Goal: Task Accomplishment & Management: Use online tool/utility

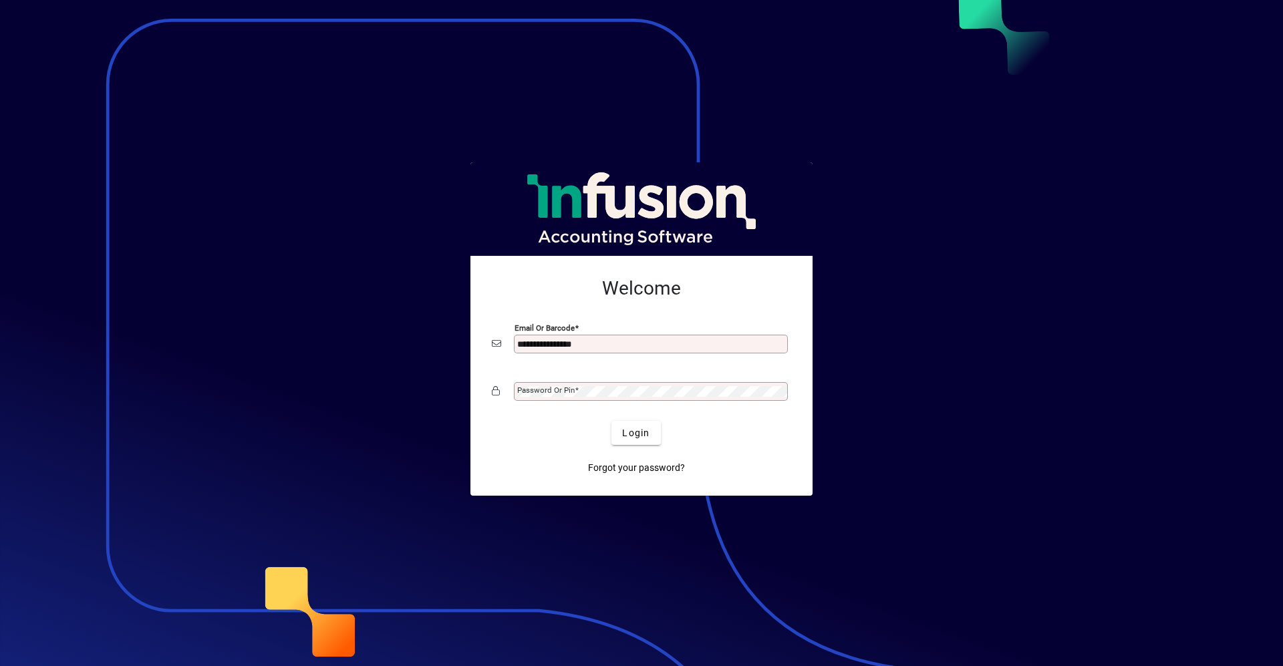
type input "**********"
click at [611, 421] on button "Login" at bounding box center [635, 433] width 49 height 24
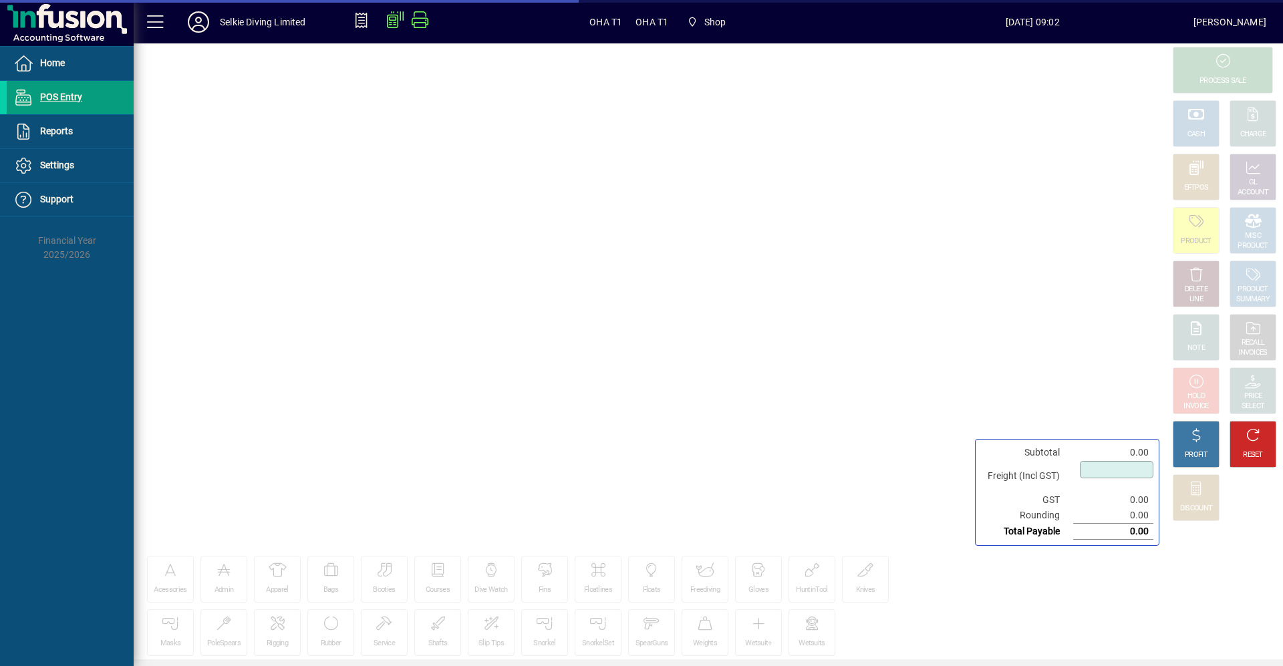
type input "****"
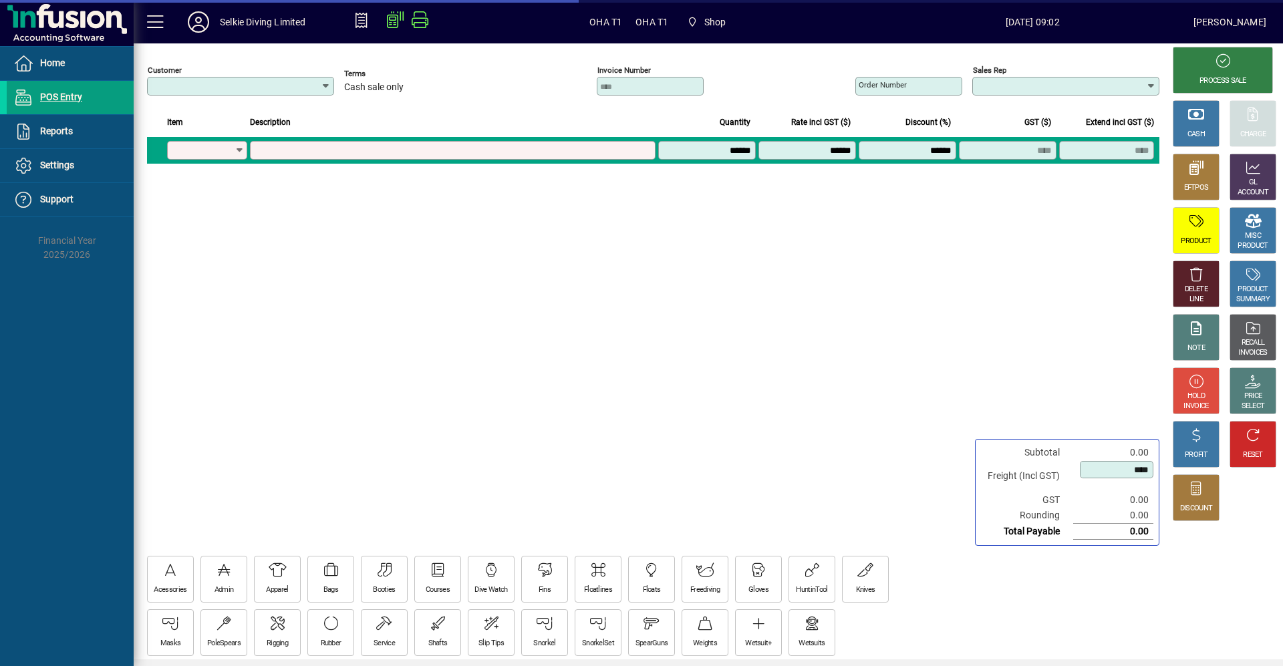
type input "**********"
